Goal: Check status: Check status

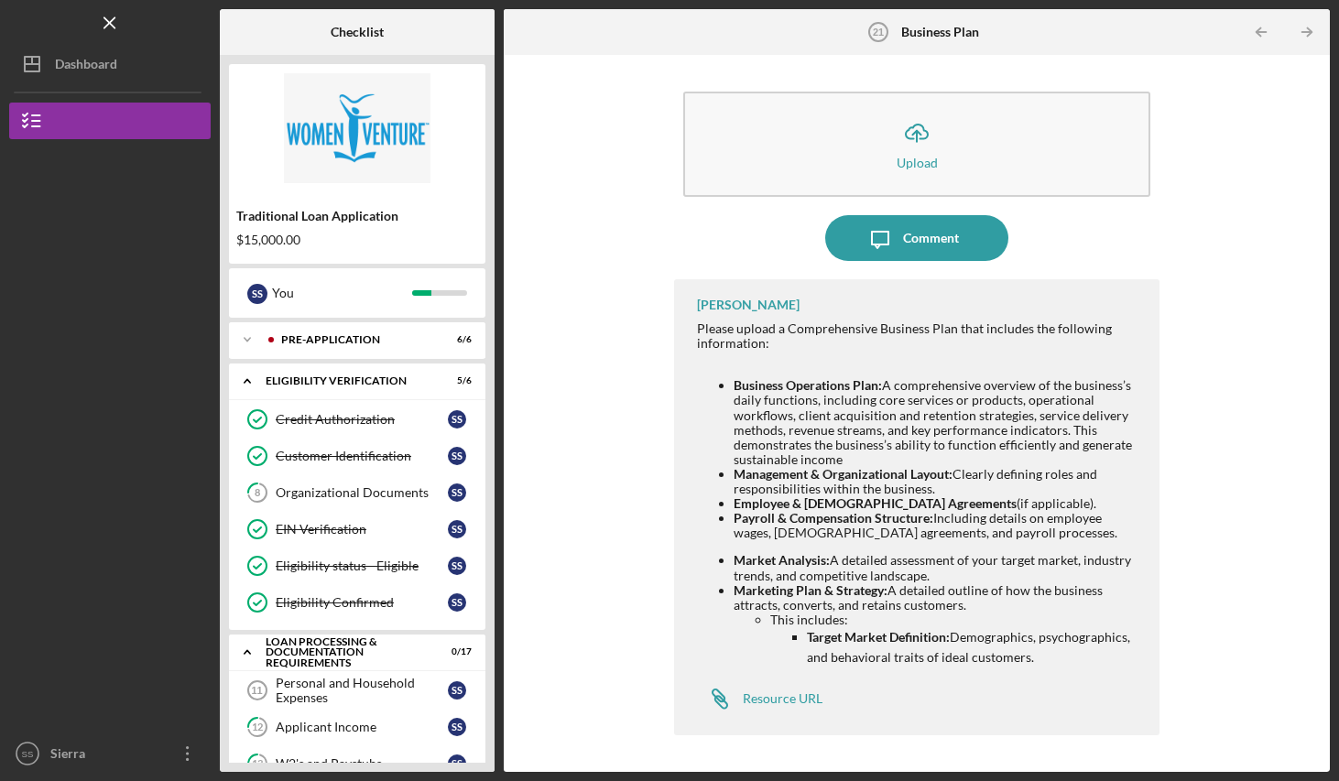
scroll to position [481, 0]
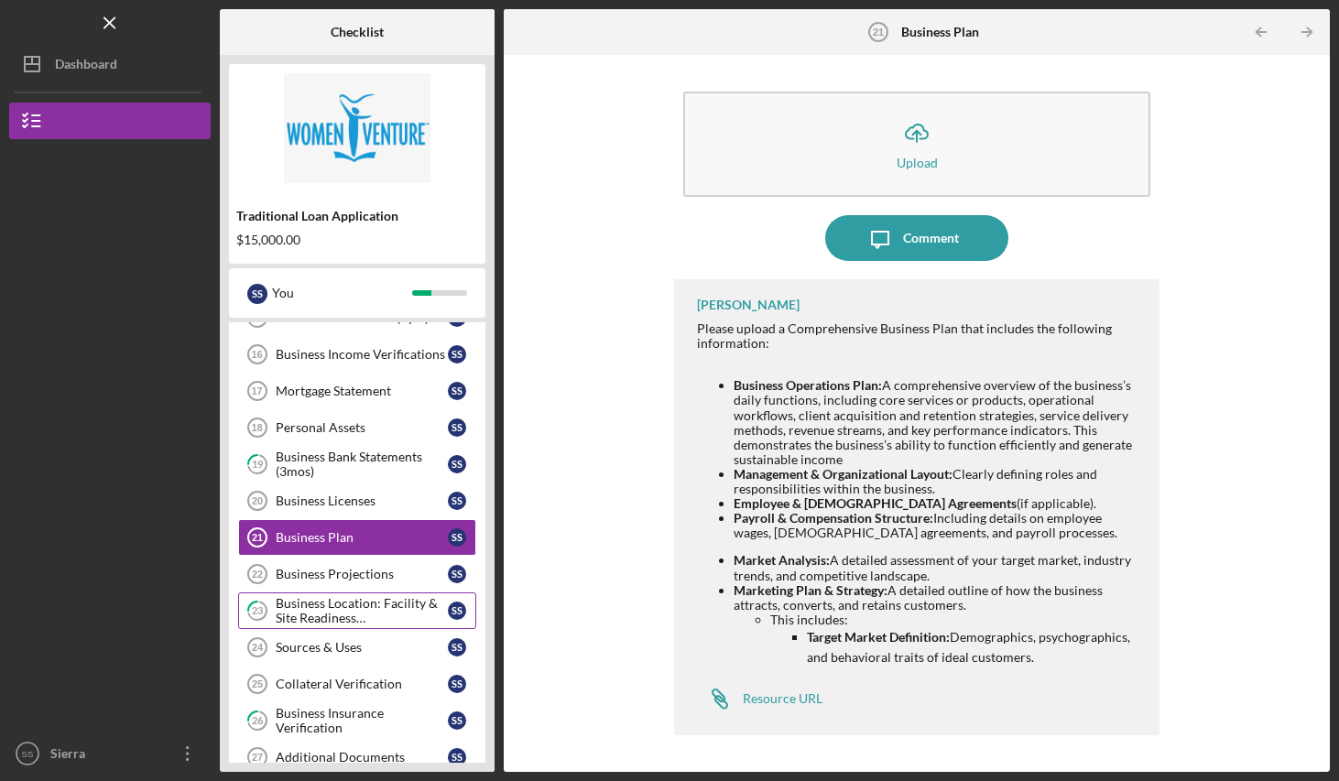
scroll to position [553, 0]
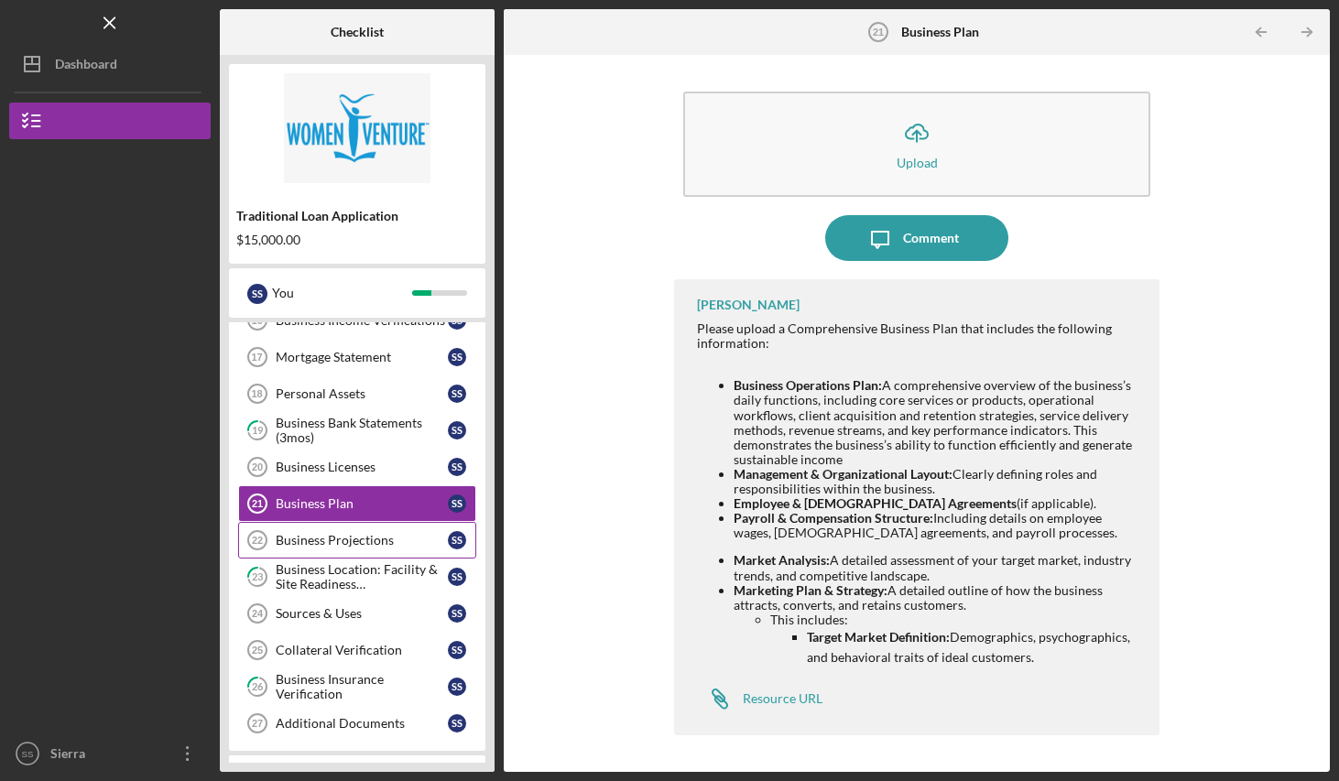
click at [338, 540] on div "Business Projections" at bounding box center [362, 540] width 172 height 15
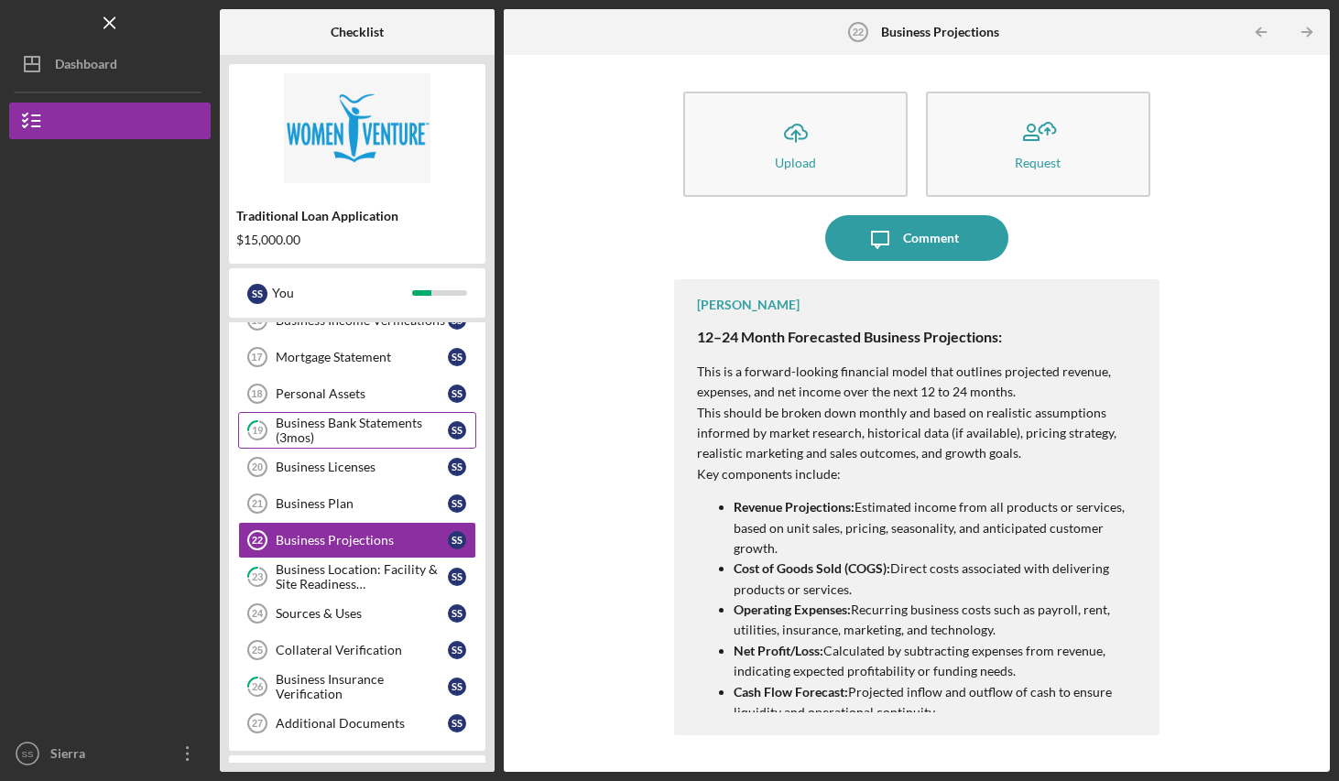
click at [354, 440] on div "Business Bank Statements (3mos)" at bounding box center [362, 430] width 172 height 29
